Goal: Entertainment & Leisure: Consume media (video, audio)

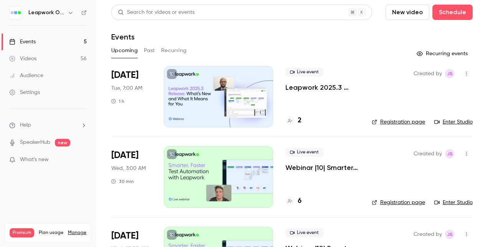
click at [153, 53] on button "Past" at bounding box center [149, 50] width 11 height 12
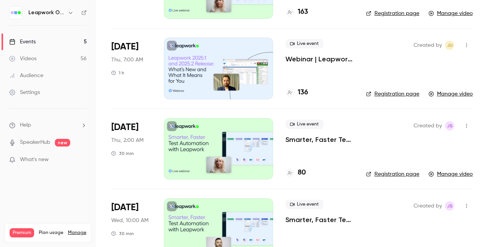
scroll to position [834, 0]
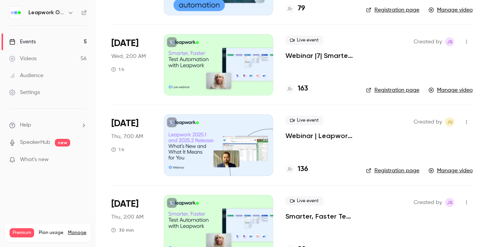
click at [228, 143] on div at bounding box center [218, 144] width 109 height 61
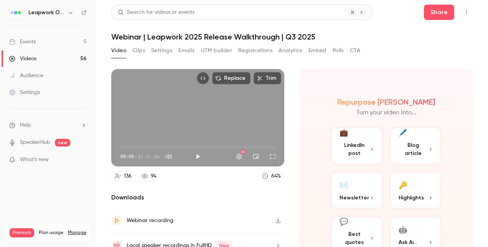
scroll to position [33, 0]
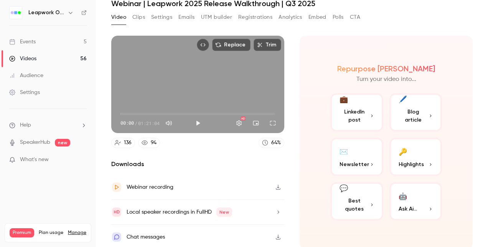
click at [163, 185] on div "Webinar recording" at bounding box center [150, 187] width 47 height 9
click at [197, 120] on button "Play" at bounding box center [197, 122] width 15 height 15
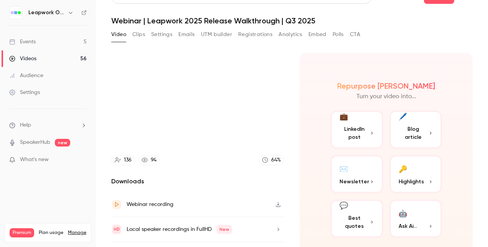
scroll to position [0, 0]
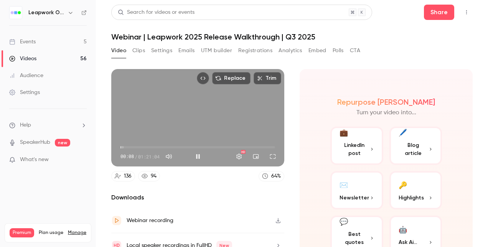
click at [186, 113] on div "Replace Trim 00:08 00:08 / 01:21:04 HD" at bounding box center [197, 117] width 173 height 97
type input "***"
